Goal: Find specific page/section

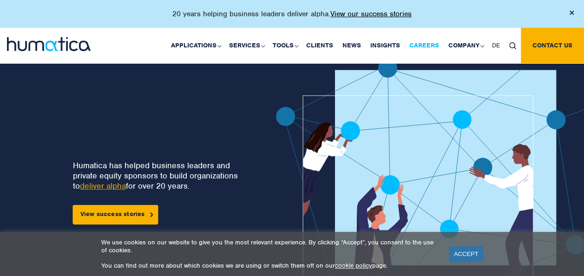
click at [435, 41] on link "Careers" at bounding box center [424, 45] width 39 height 35
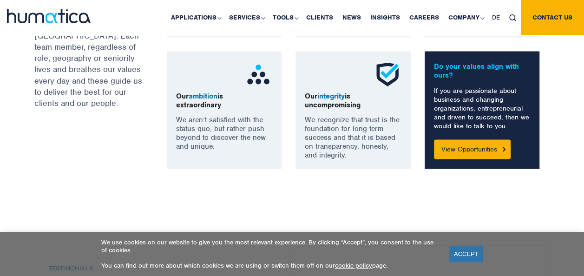
scroll to position [824, 0]
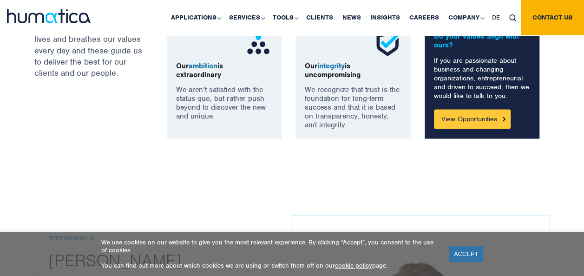
click at [476, 120] on link "View Opportunities" at bounding box center [472, 119] width 77 height 20
